Goal: Task Accomplishment & Management: Use online tool/utility

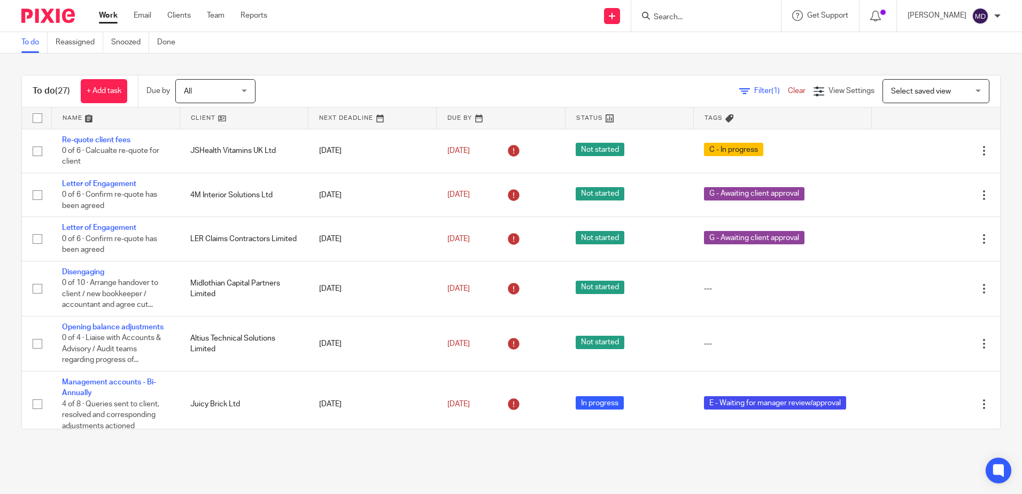
click at [67, 118] on link at bounding box center [116, 117] width 128 height 21
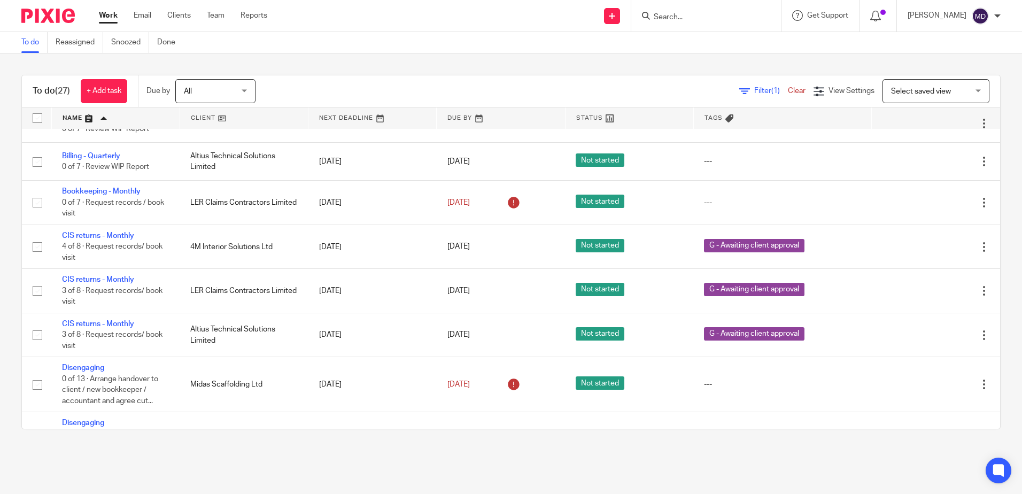
scroll to position [267, 0]
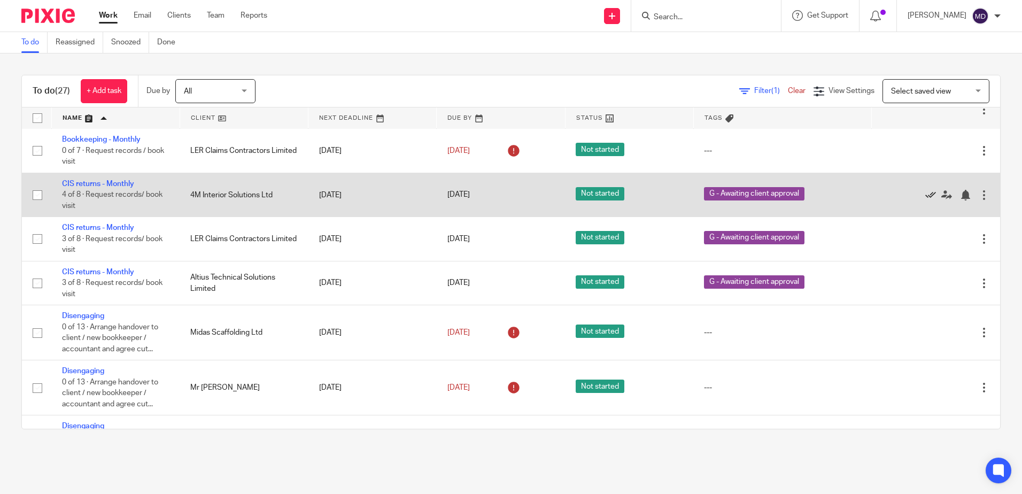
click at [925, 195] on icon at bounding box center [930, 195] width 11 height 11
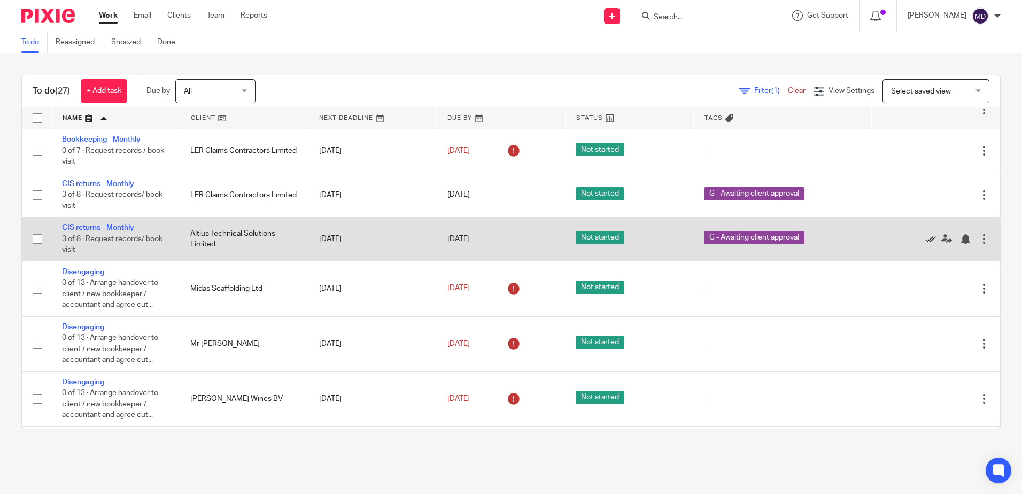
click at [925, 239] on icon at bounding box center [930, 239] width 11 height 11
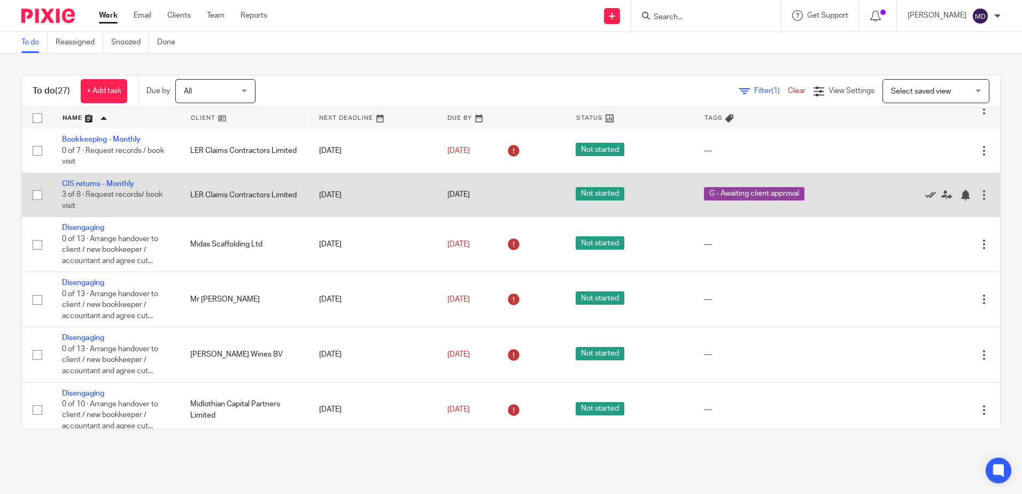
click at [925, 194] on icon at bounding box center [930, 195] width 11 height 11
